Goal: Task Accomplishment & Management: Manage account settings

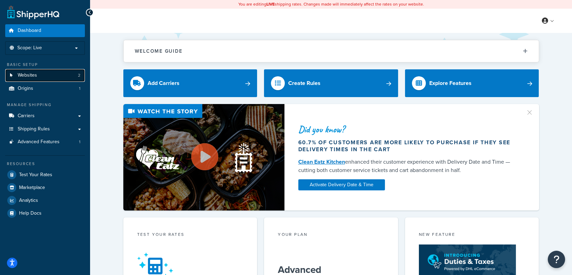
click at [70, 77] on link "Websites 2" at bounding box center [45, 75] width 80 height 13
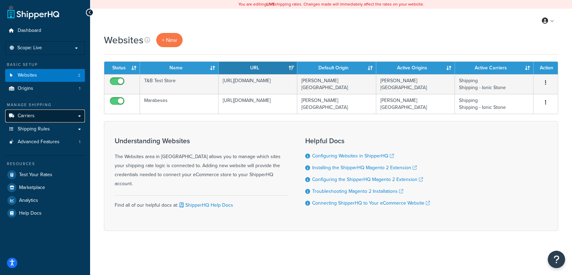
click at [41, 115] on link "Carriers" at bounding box center [45, 116] width 80 height 13
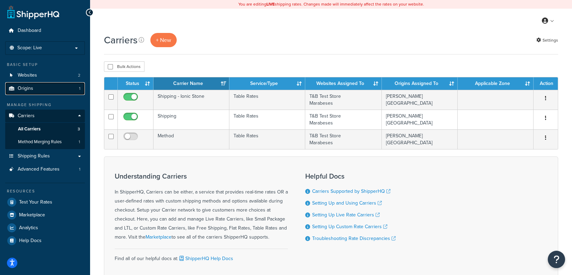
click at [64, 86] on link "Origins 1" at bounding box center [45, 88] width 80 height 13
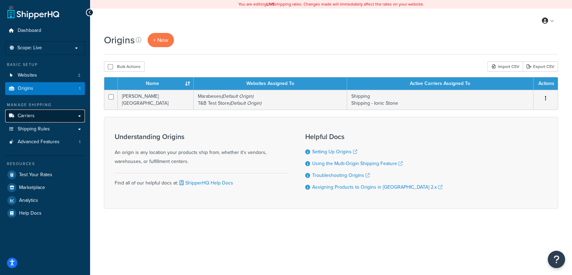
click at [59, 118] on link "Carriers" at bounding box center [45, 116] width 80 height 13
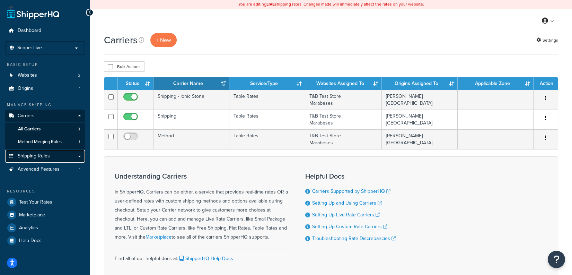
click at [67, 159] on link "Shipping Rules" at bounding box center [45, 156] width 80 height 13
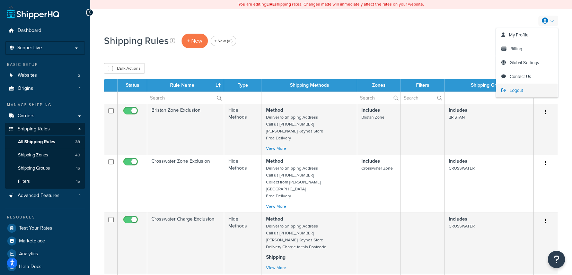
click at [520, 91] on span "Logout" at bounding box center [517, 90] width 14 height 7
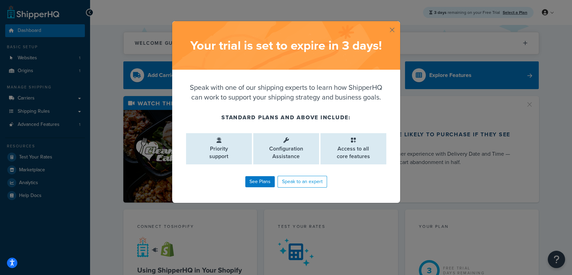
click at [399, 23] on button "button" at bounding box center [400, 22] width 2 height 2
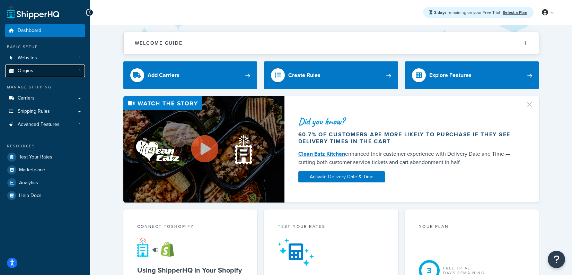
click at [69, 68] on link "Origins 1" at bounding box center [45, 70] width 80 height 13
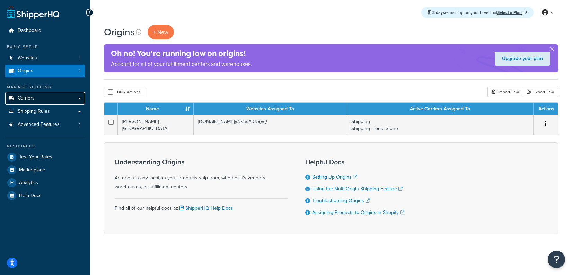
click at [69, 98] on link "Carriers" at bounding box center [45, 98] width 80 height 13
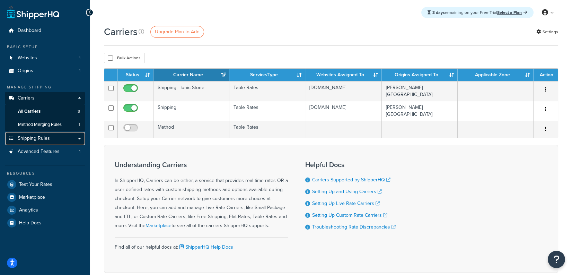
click at [59, 139] on link "Shipping Rules" at bounding box center [45, 138] width 80 height 13
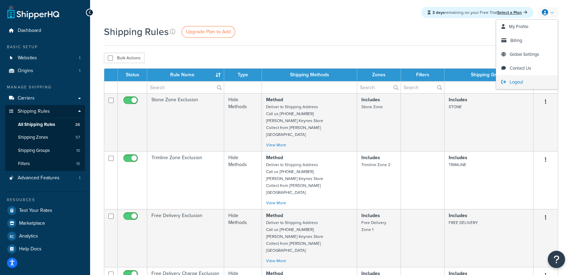
click at [510, 83] on span "Logout" at bounding box center [517, 82] width 14 height 7
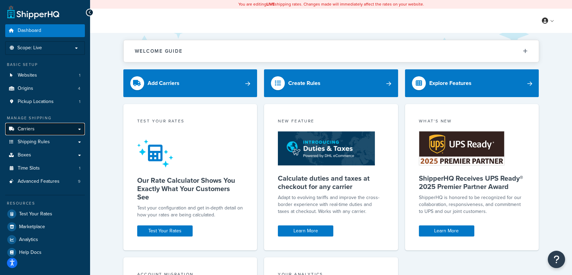
click at [75, 132] on link "Carriers" at bounding box center [45, 129] width 80 height 13
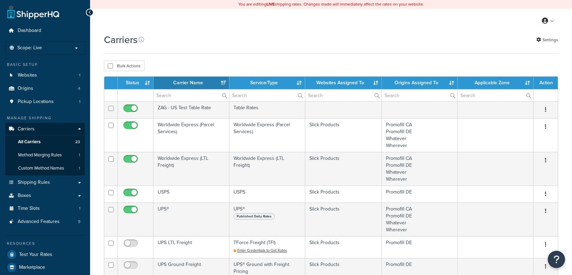
select select "15"
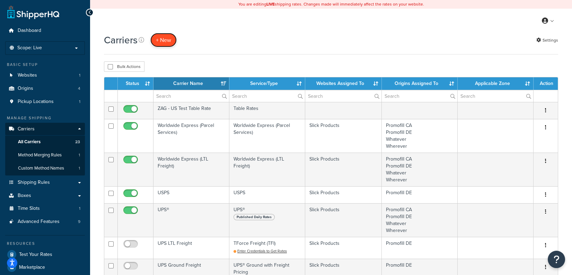
click at [165, 41] on button "+ New" at bounding box center [163, 40] width 26 height 14
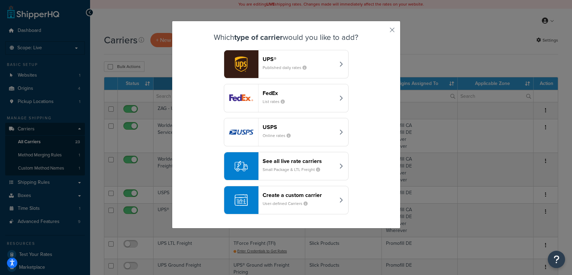
click at [307, 195] on header "Create a custom carrier" at bounding box center [299, 195] width 72 height 7
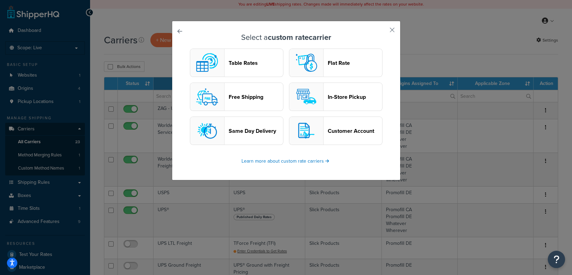
click at [246, 73] on button "Table Rates" at bounding box center [237, 63] width 94 height 28
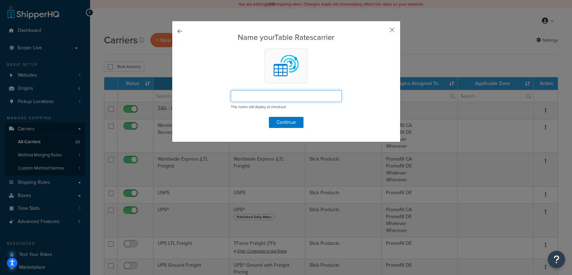
click at [274, 98] on input "text" at bounding box center [286, 96] width 111 height 12
type input "Test TR"
click at [280, 120] on button "Continue" at bounding box center [286, 122] width 35 height 11
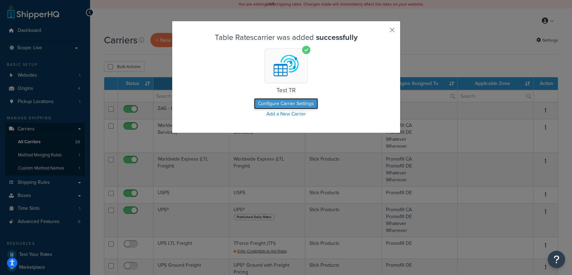
click at [286, 103] on button "Configure Carrier Settings" at bounding box center [286, 103] width 64 height 11
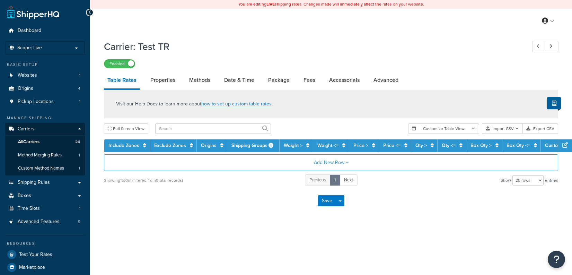
select select "25"
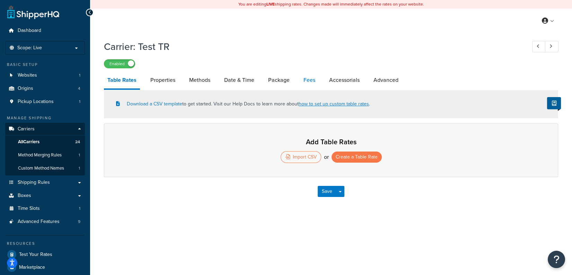
click at [305, 82] on link "Fees" at bounding box center [309, 80] width 19 height 17
select select "AFTER"
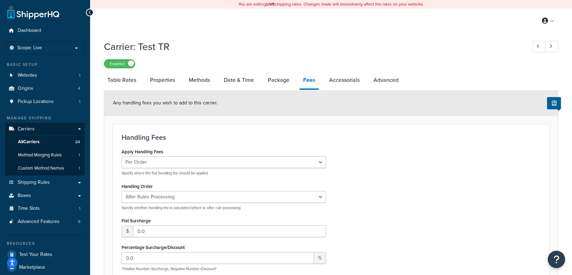
scroll to position [5, 0]
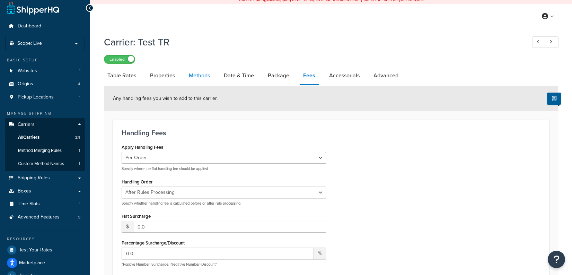
click at [205, 77] on link "Methods" at bounding box center [199, 75] width 28 height 17
select select "25"
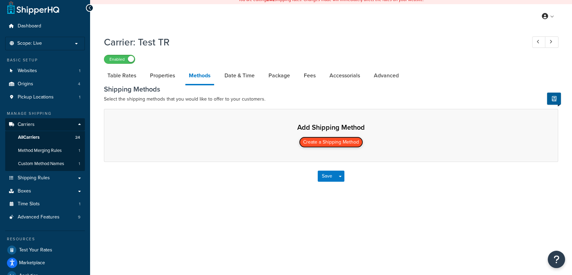
click at [324, 145] on button "Create a Shipping Method" at bounding box center [331, 142] width 64 height 11
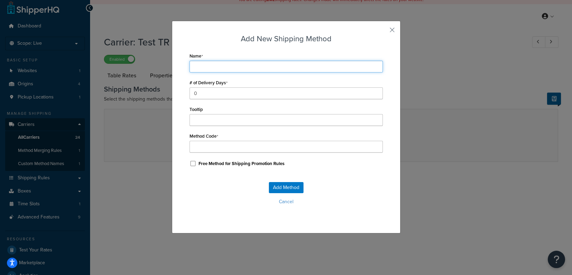
click at [216, 63] on input "Name" at bounding box center [286, 67] width 193 height 12
type input "T"
type input "Te"
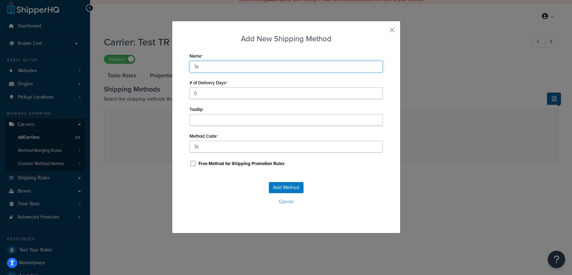
type input "Tes"
type input "Test"
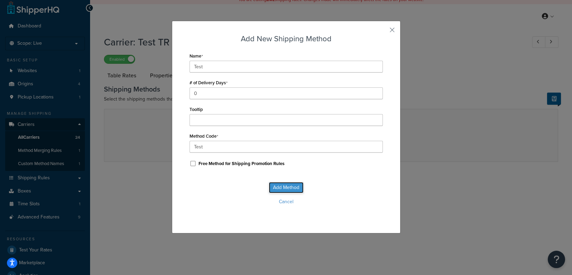
drag, startPoint x: 285, startPoint y: 183, endPoint x: 287, endPoint y: 186, distance: 3.7
click at [285, 184] on button "Add Method" at bounding box center [286, 187] width 35 height 11
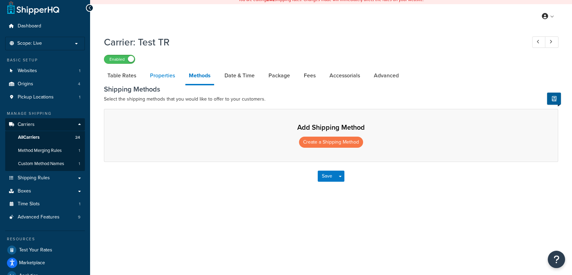
select select "25"
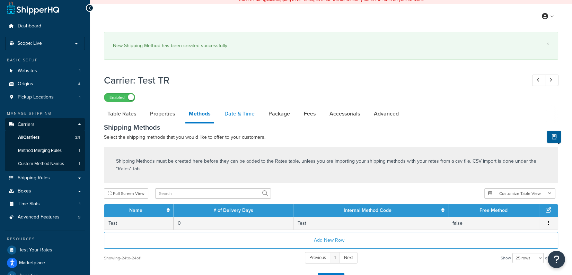
click at [243, 107] on link "Date & Time" at bounding box center [239, 113] width 37 height 17
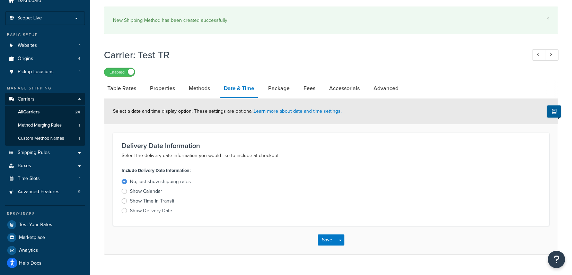
scroll to position [31, 0]
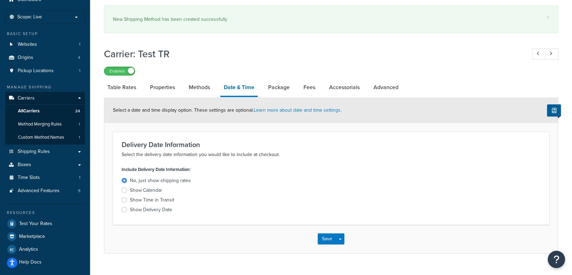
click at [162, 209] on div "Show Delivery Date" at bounding box center [151, 209] width 42 height 7
click at [0, 0] on input "Show Delivery Date" at bounding box center [0, 0] width 0 height 0
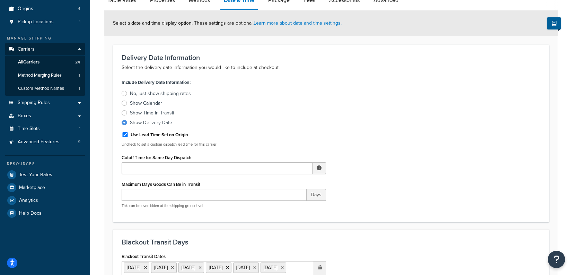
scroll to position [78, 0]
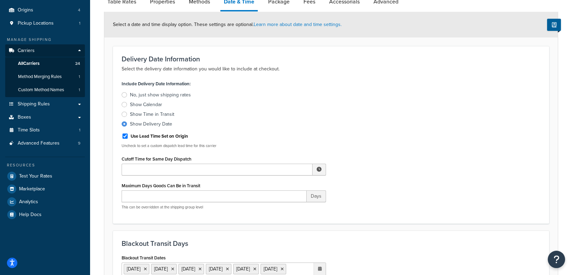
click at [173, 137] on label "Use Lead Time Set on Origin" at bounding box center [160, 136] width 58 height 6
click at [129, 137] on input "Use Lead Time Set on Origin" at bounding box center [125, 135] width 7 height 5
checkbox input "false"
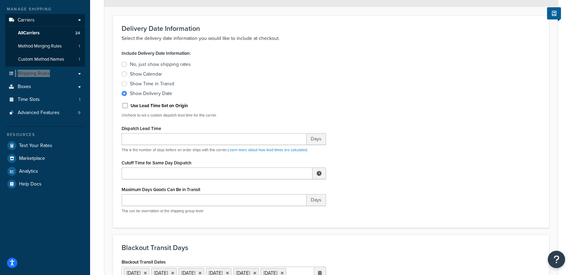
scroll to position [0, 0]
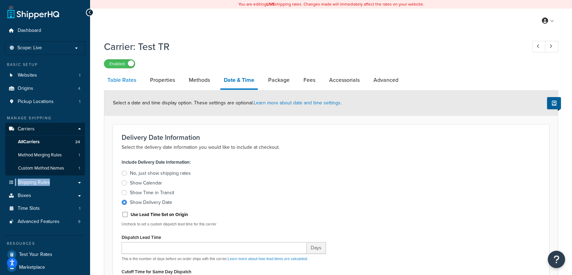
click at [122, 78] on link "Table Rates" at bounding box center [122, 80] width 36 height 17
select select "25"
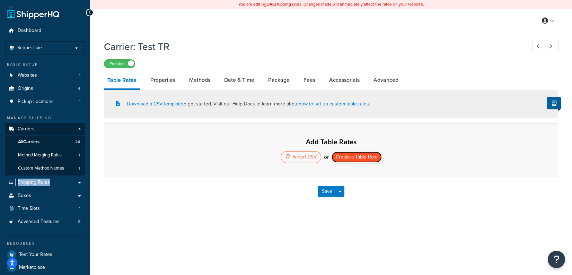
click at [364, 160] on button "Create a Table Rate" at bounding box center [357, 156] width 50 height 11
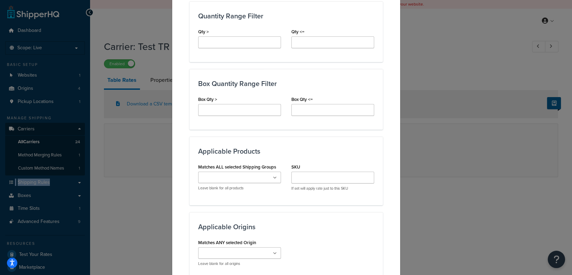
scroll to position [347, 0]
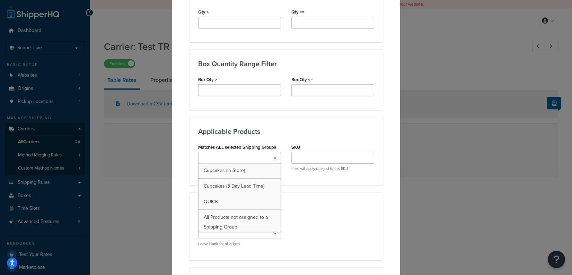
click at [269, 158] on ul at bounding box center [239, 157] width 83 height 11
click at [321, 202] on div "Applicable Origins Matches ANY selected Origin Promofill DE Promofill CA Whatev…" at bounding box center [286, 227] width 193 height 68
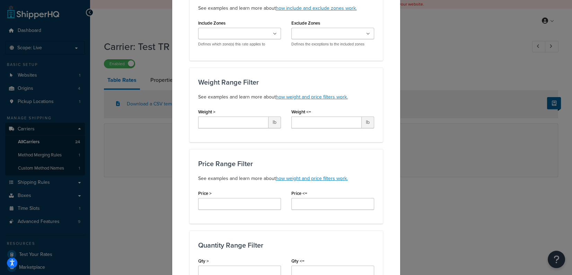
scroll to position [0, 0]
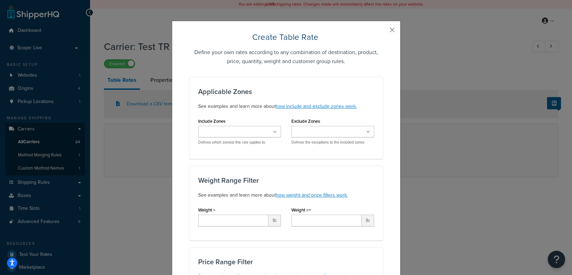
click at [383, 32] on button "button" at bounding box center [382, 33] width 2 height 2
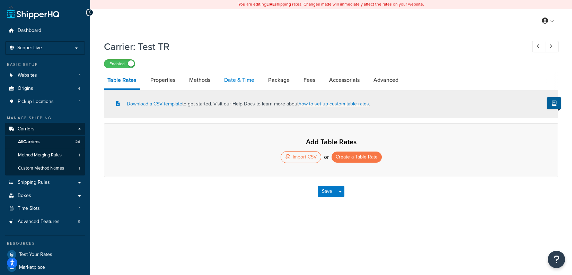
click at [250, 82] on link "Date & Time" at bounding box center [239, 80] width 37 height 17
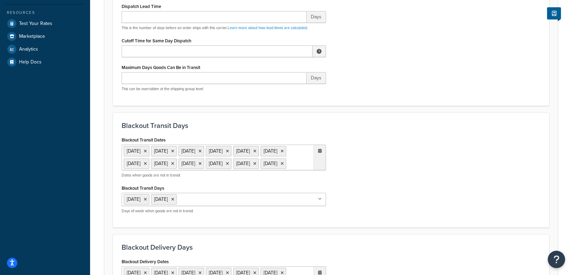
scroll to position [231, 0]
drag, startPoint x: 168, startPoint y: 140, endPoint x: 116, endPoint y: 140, distance: 52.0
click at [116, 140] on div "Blackout Transit Days Blackout Transit Dates 11 Nov 2025 27 Nov 2025 25 Dec 202…" at bounding box center [331, 169] width 436 height 115
copy label "Blackout Transit Dates"
drag, startPoint x: 194, startPoint y: 224, endPoint x: 104, endPoint y: 221, distance: 89.8
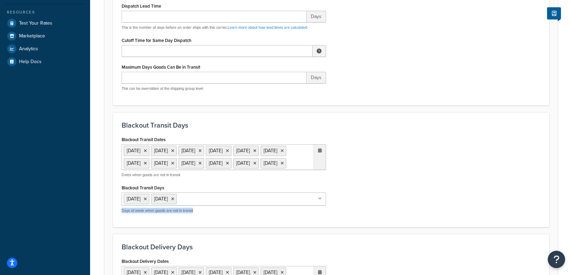
click at [104, 221] on form "Select a date and time display option. These settings are optional. Learn more …" at bounding box center [331, 189] width 454 height 660
copy p "Days of week when goods are not in transit"
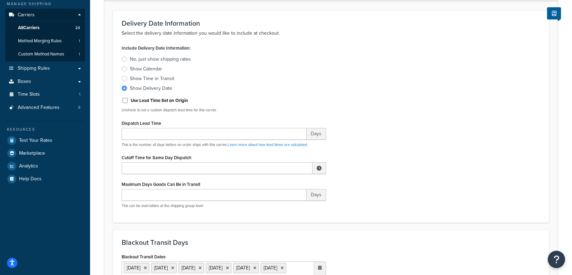
scroll to position [0, 0]
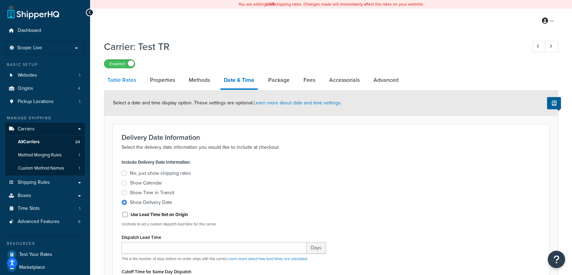
click at [128, 79] on link "Table Rates" at bounding box center [122, 80] width 36 height 17
select select "25"
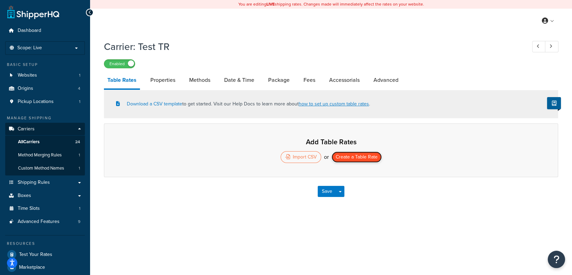
click at [355, 158] on button "Create a Table Rate" at bounding box center [357, 156] width 50 height 11
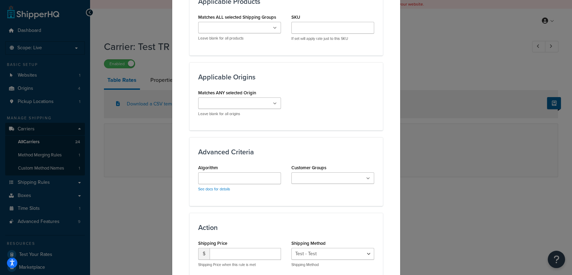
scroll to position [477, 0]
click at [261, 99] on ul at bounding box center [239, 102] width 83 height 11
click at [295, 96] on div "Matches ANY selected Origin Promofill DE Promofill CA Whatever Wherever Leave b…" at bounding box center [286, 104] width 186 height 34
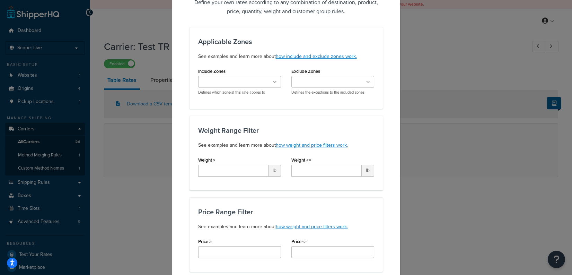
scroll to position [0, 0]
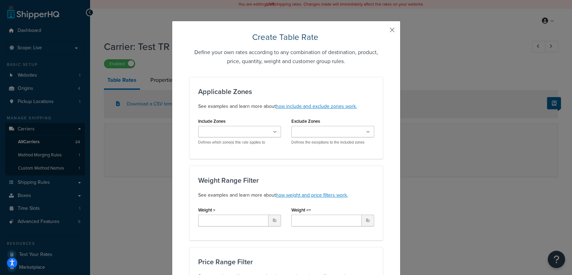
click at [383, 32] on button "button" at bounding box center [382, 33] width 2 height 2
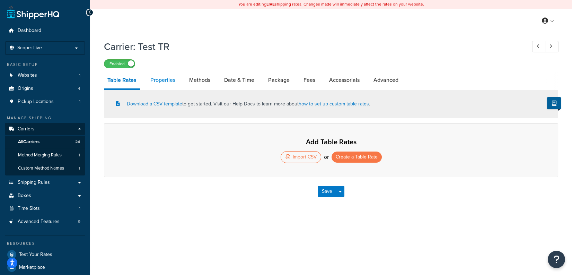
click at [172, 80] on link "Properties" at bounding box center [163, 80] width 32 height 17
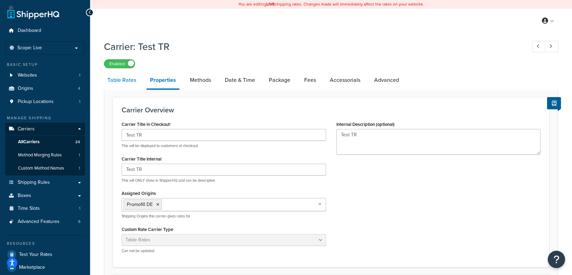
click at [127, 84] on link "Table Rates" at bounding box center [122, 80] width 36 height 17
select select "25"
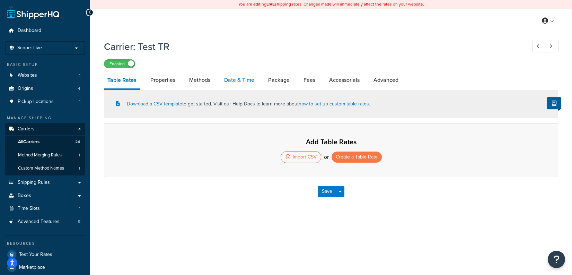
click at [236, 81] on link "Date & Time" at bounding box center [239, 80] width 37 height 17
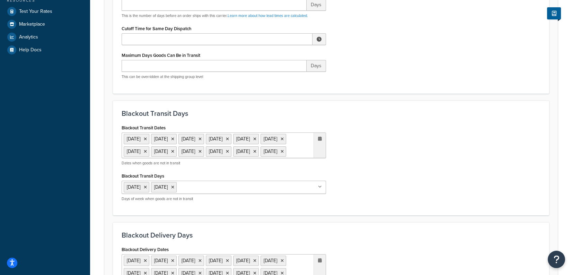
scroll to position [256, 0]
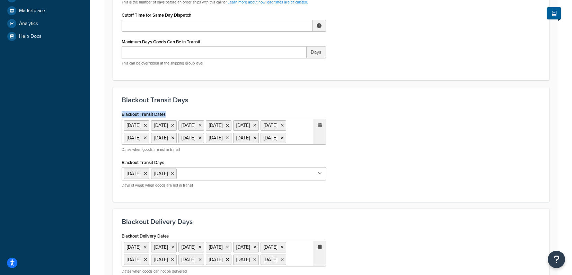
drag, startPoint x: 175, startPoint y: 114, endPoint x: 116, endPoint y: 111, distance: 59.0
click at [116, 113] on div "Blackout Transit Dates 11 Nov 2025 27 Nov 2025 25 Dec 2025 1 Jan 2026 19 Jan 20…" at bounding box center [223, 151] width 215 height 84
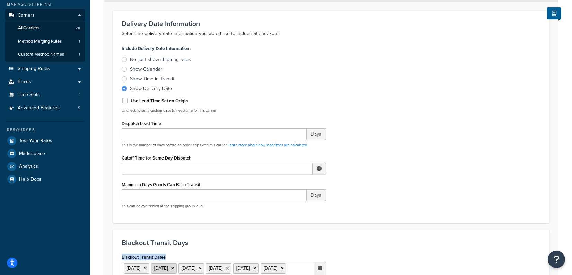
scroll to position [0, 0]
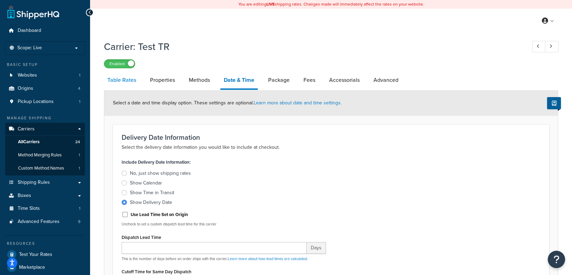
click at [120, 84] on link "Table Rates" at bounding box center [122, 80] width 36 height 17
select select "25"
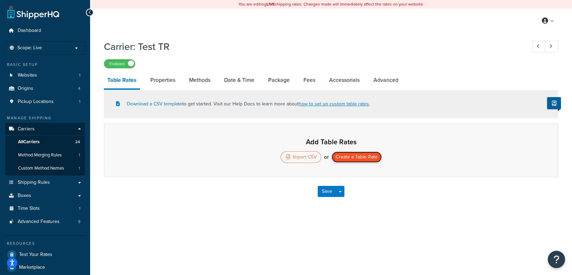
click at [361, 157] on button "Create a Table Rate" at bounding box center [357, 156] width 50 height 11
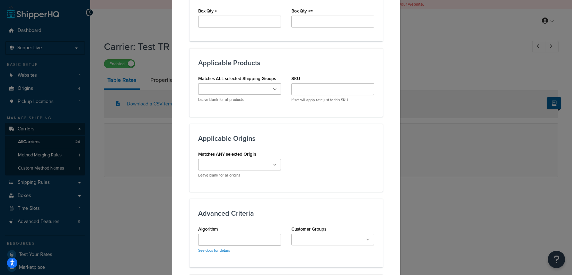
scroll to position [419, 0]
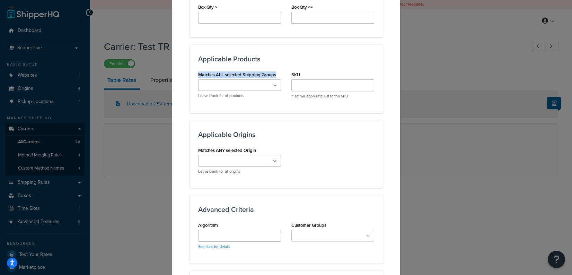
drag, startPoint x: 280, startPoint y: 73, endPoint x: 197, endPoint y: 75, distance: 83.5
click at [197, 75] on div "Matches ALL selected Shipping Groups Cupcakes (In Store) Cupcakes (3 Day Lead T…" at bounding box center [239, 87] width 93 height 34
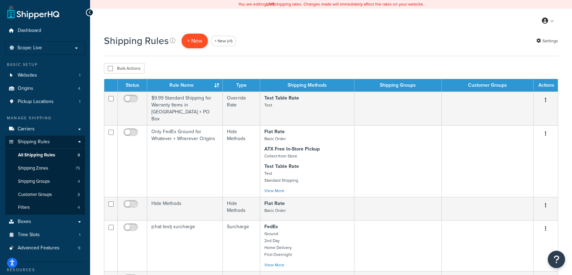
click at [196, 40] on p "+ New" at bounding box center [195, 41] width 26 height 14
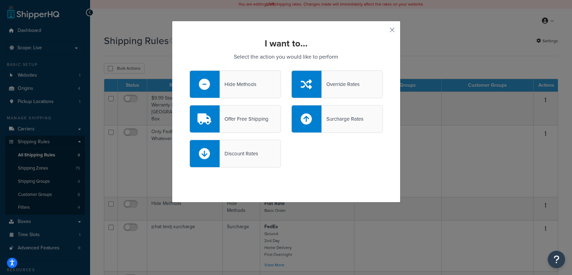
click at [262, 87] on div "Hide Methods" at bounding box center [235, 84] width 91 height 28
click at [0, 0] on input "Hide Methods" at bounding box center [0, 0] width 0 height 0
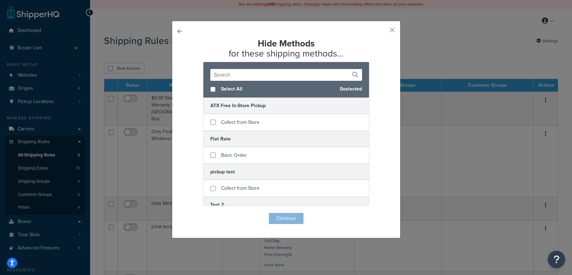
drag, startPoint x: 224, startPoint y: 89, endPoint x: 229, endPoint y: 103, distance: 14.6
click at [224, 89] on span "Select All" at bounding box center [277, 89] width 113 height 10
checkbox input "true"
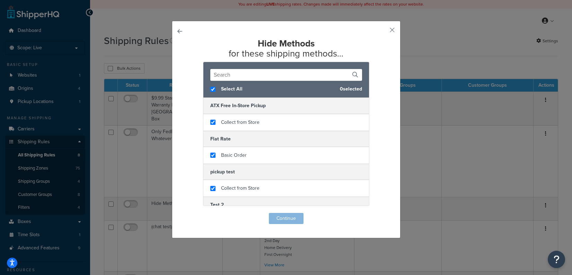
checkbox input "true"
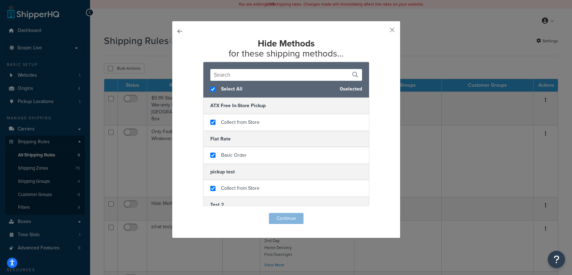
checkbox input "true"
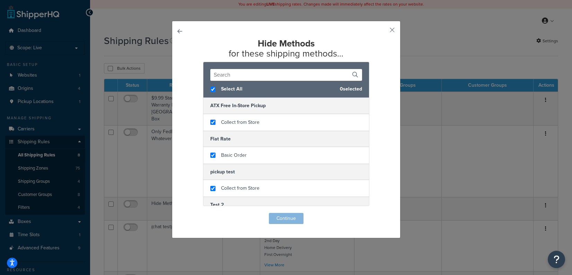
checkbox input "true"
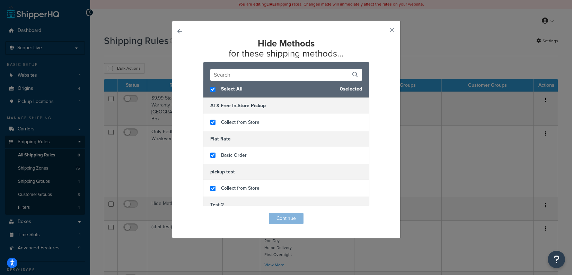
checkbox input "true"
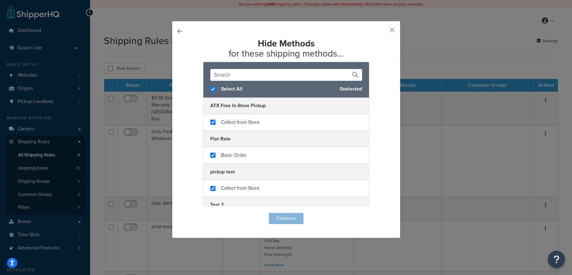
checkbox input "true"
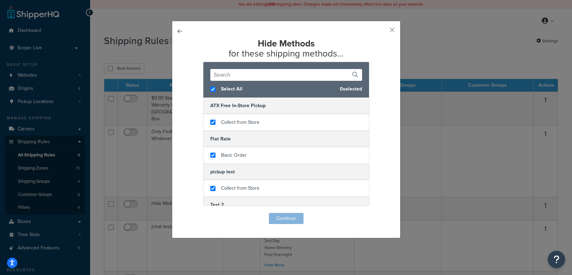
checkbox input "true"
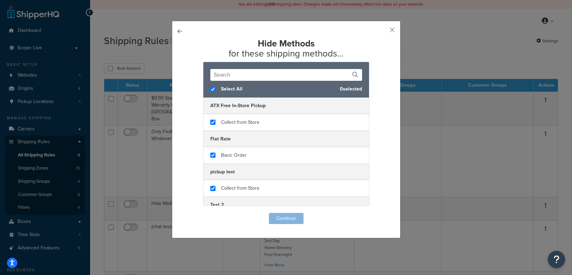
checkbox input "true"
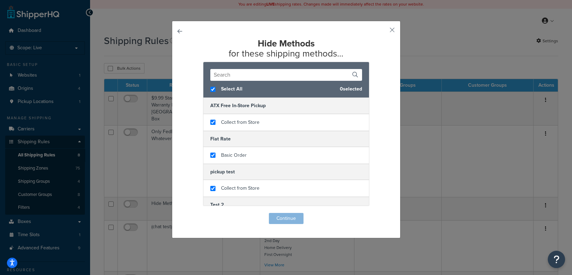
checkbox input "true"
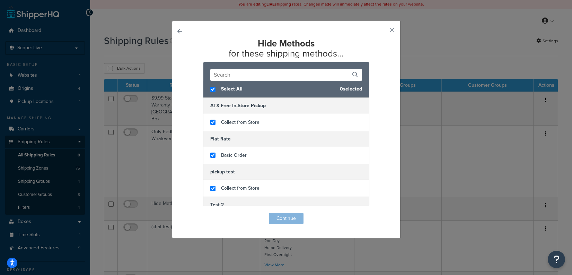
checkbox input "true"
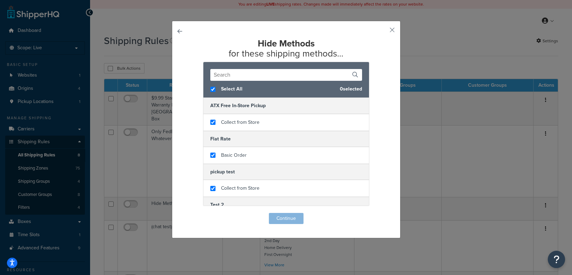
checkbox input "true"
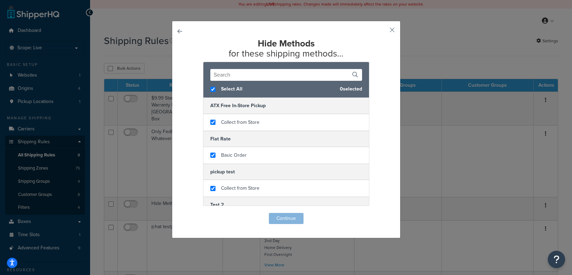
checkbox input "true"
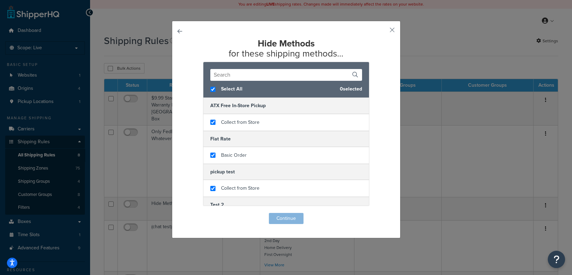
checkbox input "true"
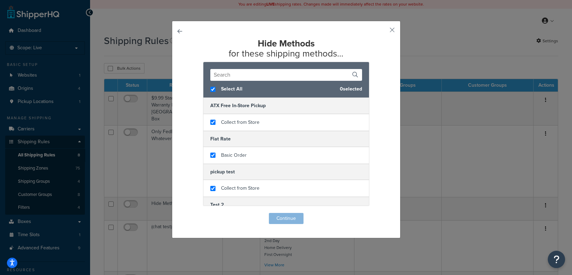
checkbox input "true"
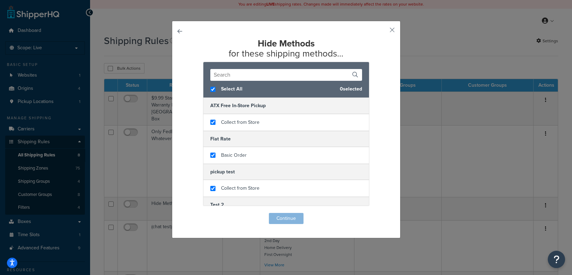
checkbox input "true"
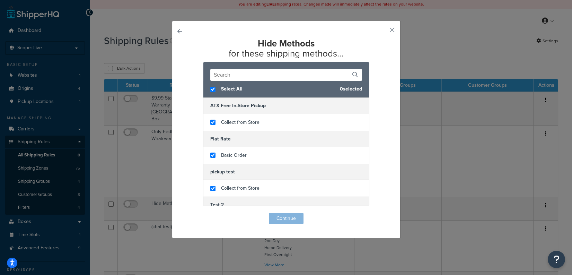
checkbox input "true"
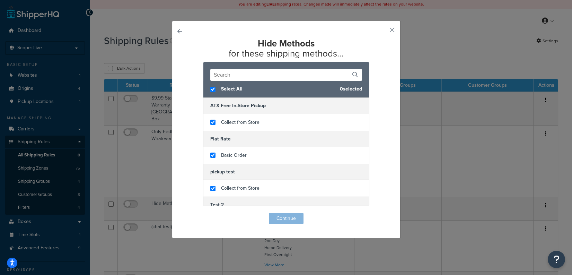
checkbox input "true"
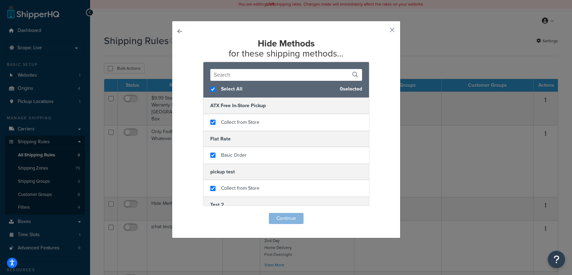
checkbox input "true"
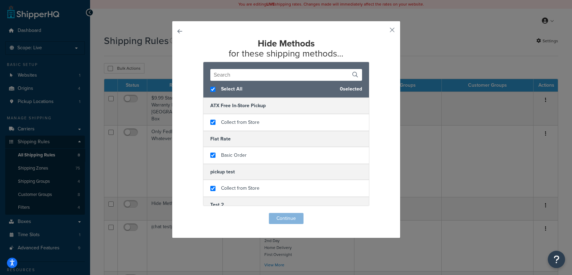
checkbox input "true"
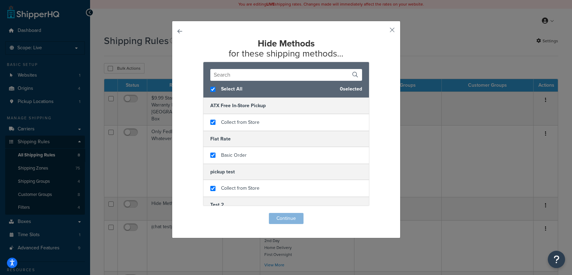
checkbox input "true"
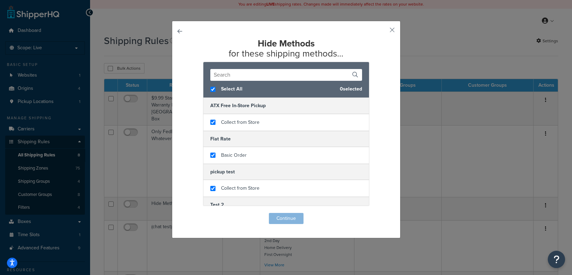
checkbox input "true"
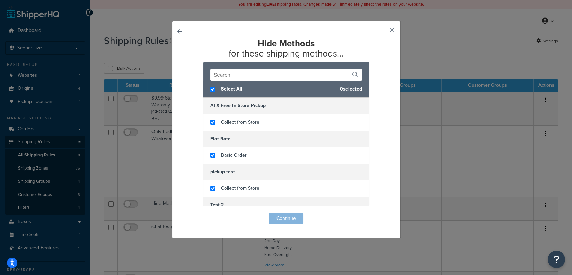
checkbox input "true"
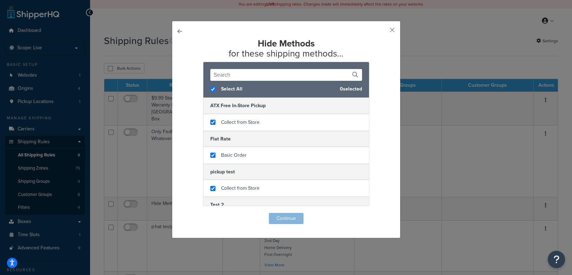
checkbox input "true"
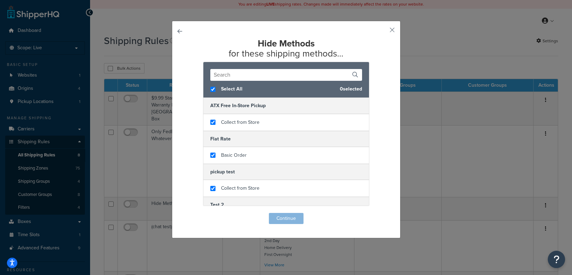
checkbox input "true"
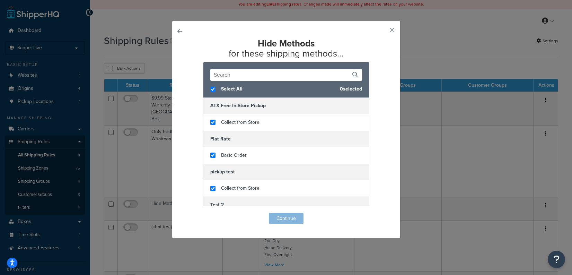
checkbox input "true"
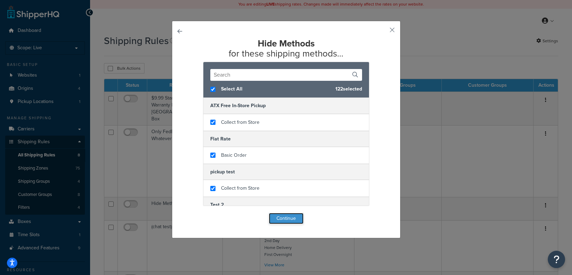
click at [292, 220] on button "Continue" at bounding box center [286, 218] width 35 height 11
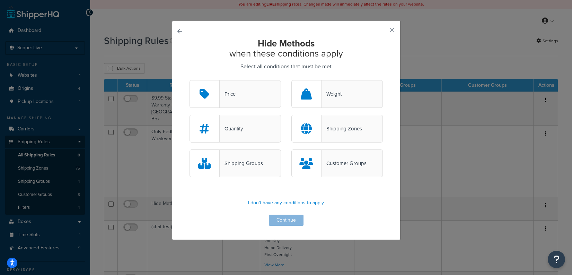
click at [270, 157] on div "Shipping Groups" at bounding box center [235, 163] width 91 height 28
click at [0, 0] on input "Shipping Groups" at bounding box center [0, 0] width 0 height 0
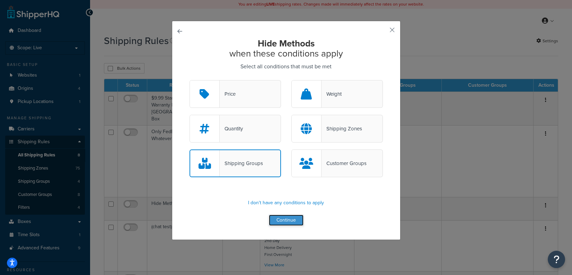
click at [290, 219] on button "Continue" at bounding box center [286, 220] width 35 height 11
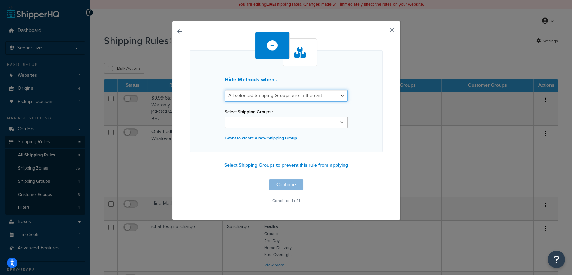
click at [284, 97] on select "All selected Shipping Groups are in the cart Any selected Shipping Groups are i…" at bounding box center [286, 96] width 123 height 12
click at [292, 166] on button "Select Shipping Groups to prevent this rule from applying" at bounding box center [286, 165] width 128 height 10
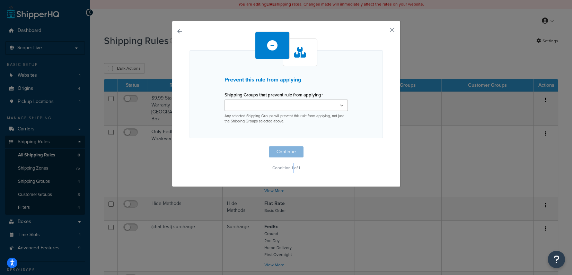
click at [292, 166] on p "Condition 1 of 1" at bounding box center [286, 168] width 193 height 10
click at [310, 106] on ul at bounding box center [286, 104] width 123 height 11
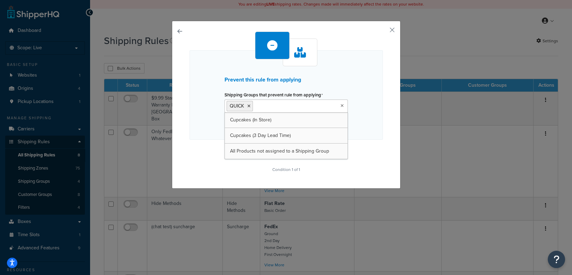
click at [370, 135] on div "Prevent this rule from applying Shipping Groups that prevent rule from applying…" at bounding box center [286, 94] width 193 height 89
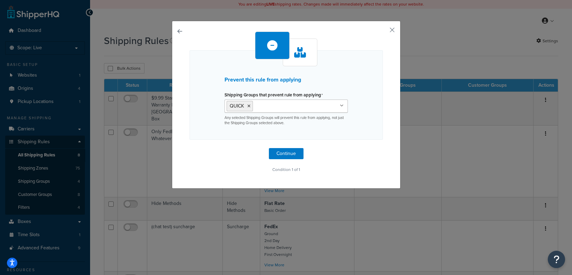
click at [190, 148] on button "button" at bounding box center [190, 148] width 0 height 0
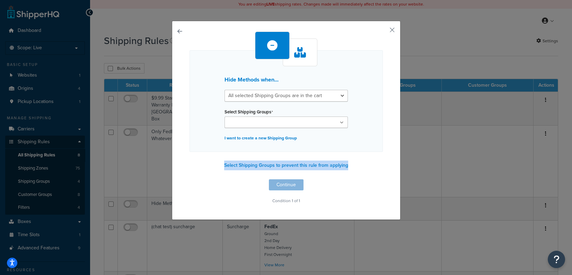
drag, startPoint x: 317, startPoint y: 165, endPoint x: 210, endPoint y: 165, distance: 106.8
click at [210, 165] on div "Hide Methods when... All selected Shipping Groups are in the cart Any selected …" at bounding box center [286, 119] width 193 height 174
copy button "Select Shipping Groups to prevent this rule from applying"
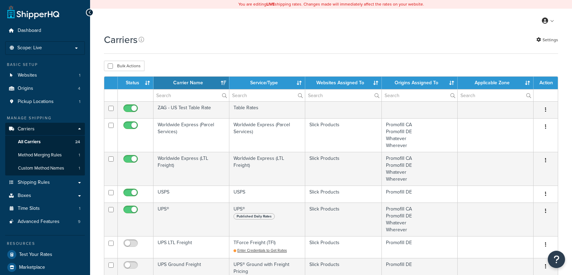
select select "15"
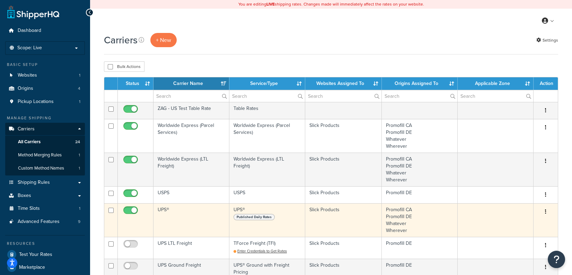
click at [188, 209] on td "UPS®" at bounding box center [192, 220] width 76 height 34
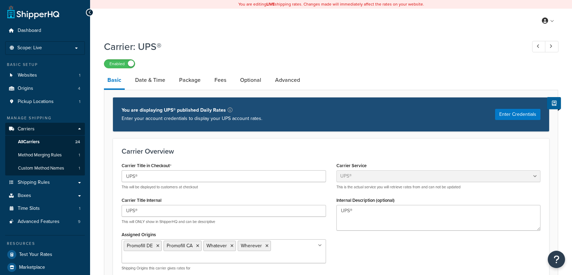
select select "ups"
click at [68, 141] on link "All Carriers 24" at bounding box center [45, 142] width 80 height 13
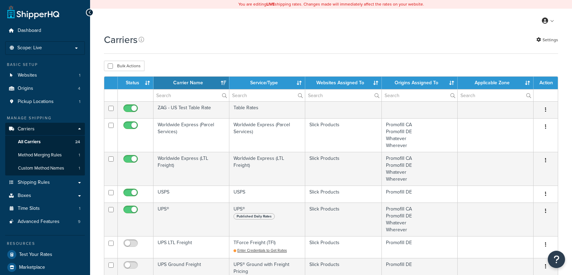
select select "15"
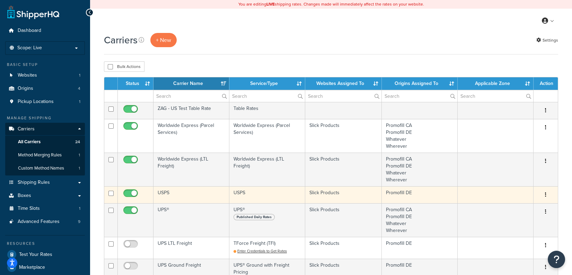
drag, startPoint x: 173, startPoint y: 193, endPoint x: 181, endPoint y: 191, distance: 8.4
click at [173, 193] on td "USPS" at bounding box center [192, 194] width 76 height 17
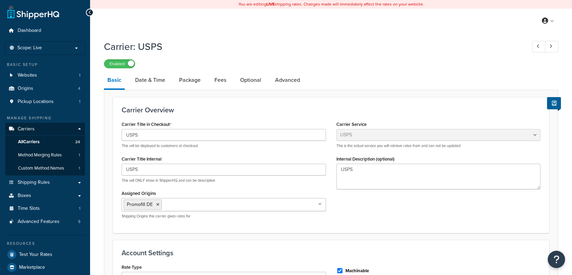
select select "usps"
select select "ONLINE"
click at [163, 78] on link "Date & Time" at bounding box center [150, 80] width 37 height 17
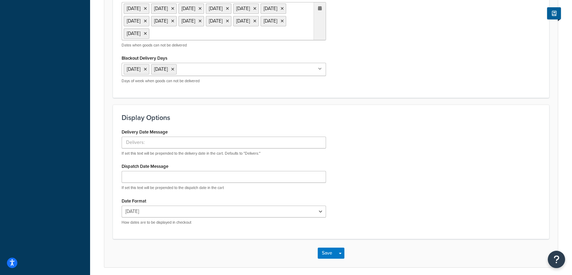
scroll to position [397, 0]
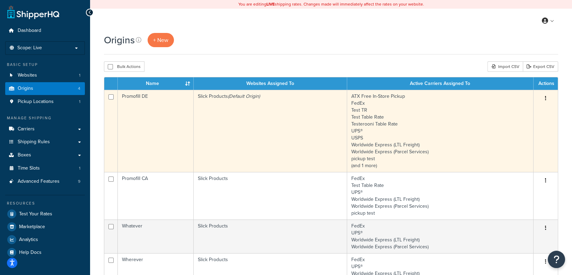
click at [189, 135] on td "Promofill DE" at bounding box center [156, 131] width 76 height 82
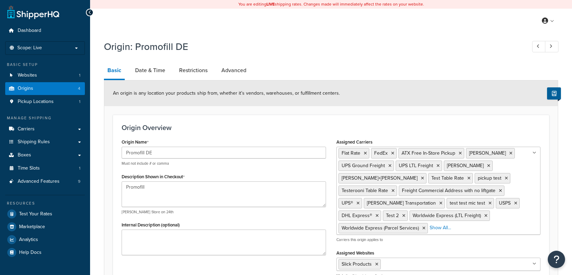
select select "8"
click at [160, 72] on link "Date & Time" at bounding box center [150, 70] width 37 height 17
